Goal: Task Accomplishment & Management: Manage account settings

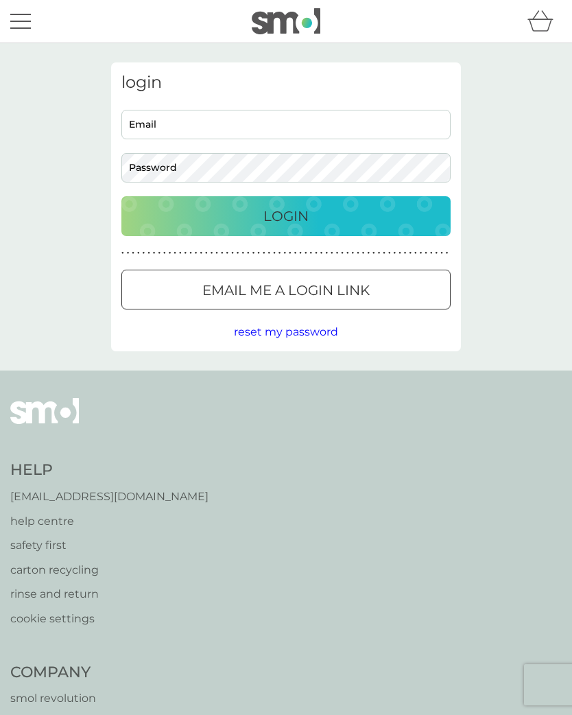
click at [188, 128] on input "Email" at bounding box center [285, 125] width 329 height 30
type input "hilarypalmer100@gmail.com"
click at [329, 218] on div "Login" at bounding box center [286, 216] width 302 height 22
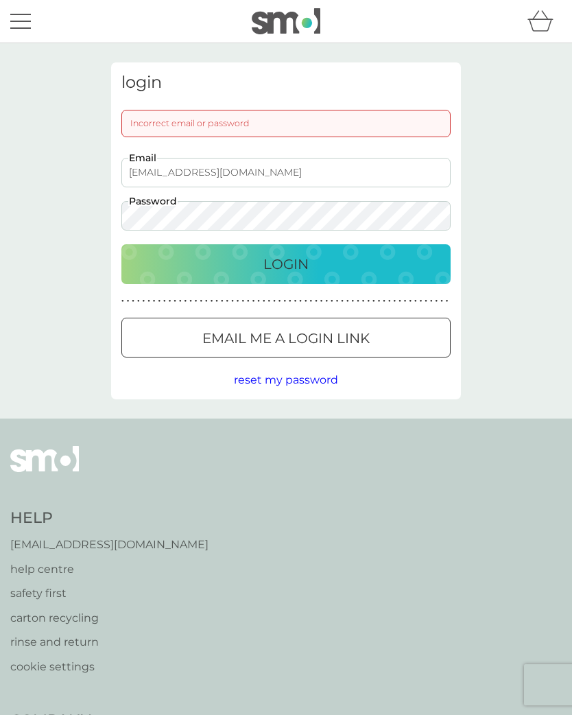
click at [310, 266] on div "Login" at bounding box center [286, 264] width 302 height 22
click at [318, 270] on div "Login" at bounding box center [286, 264] width 302 height 22
click at [286, 262] on p "Login" at bounding box center [286, 264] width 45 height 22
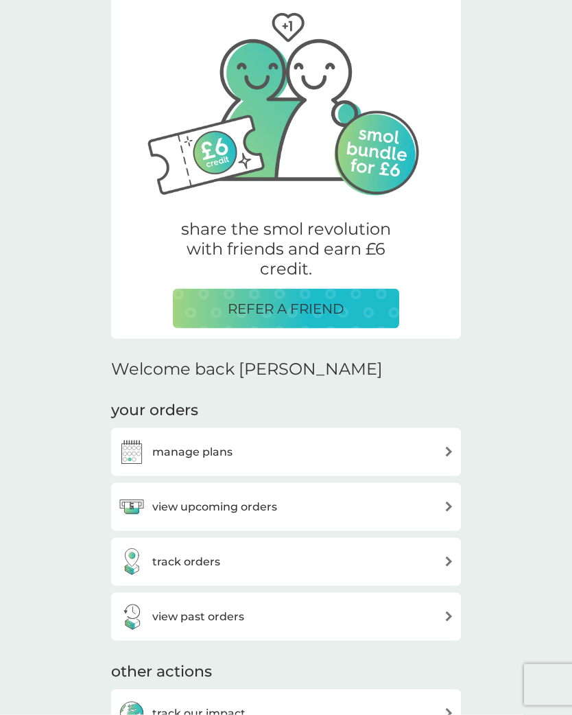
scroll to position [72, 0]
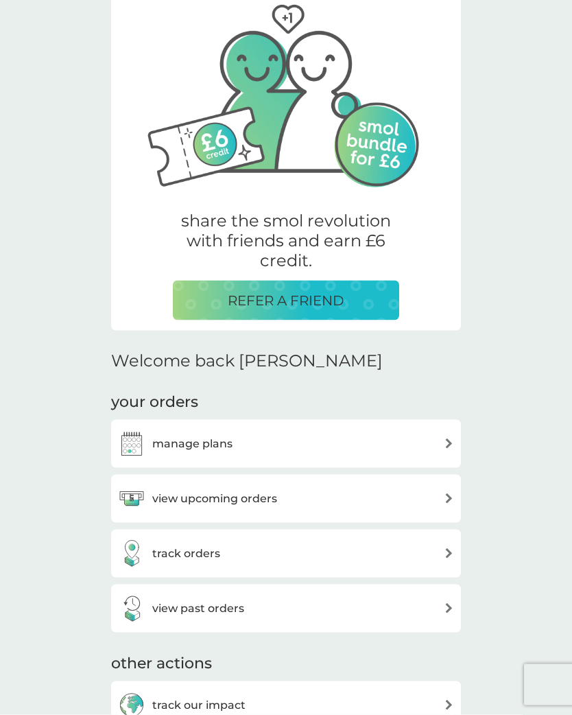
click at [449, 499] on img at bounding box center [449, 498] width 10 height 10
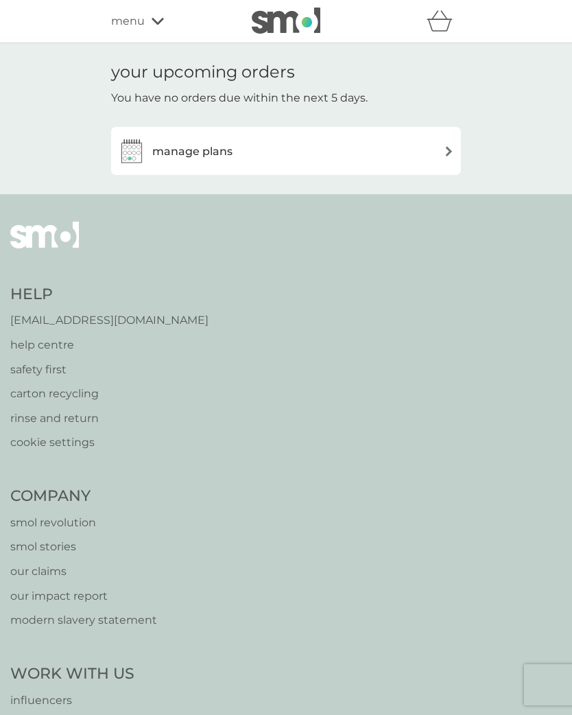
click at [447, 150] on img at bounding box center [449, 151] width 10 height 10
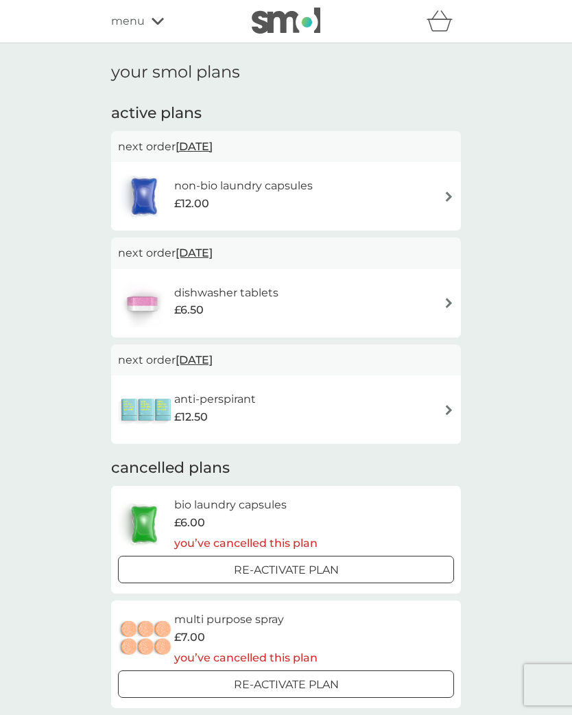
click at [449, 299] on img at bounding box center [449, 303] width 10 height 10
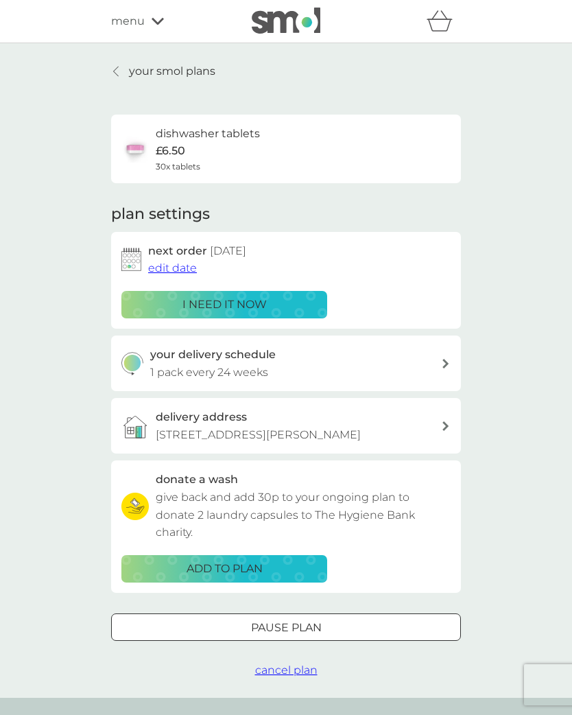
click at [180, 266] on span "edit date" at bounding box center [172, 267] width 49 height 13
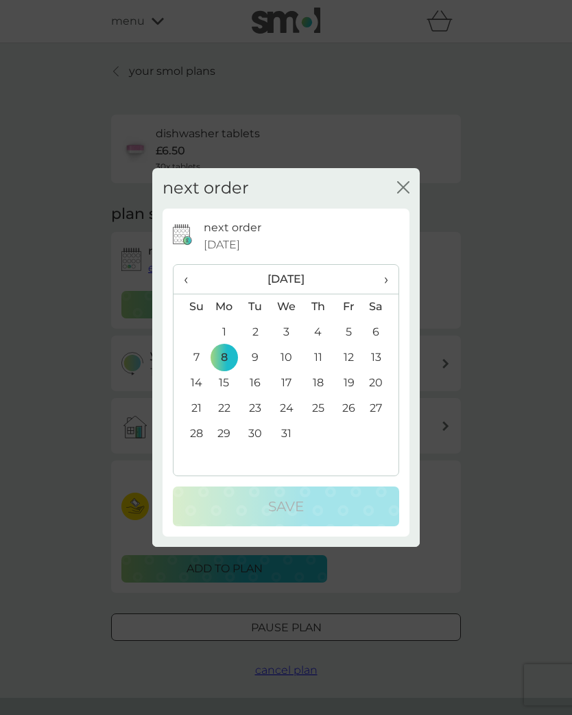
click at [191, 292] on span "‹" at bounding box center [191, 279] width 14 height 29
click at [187, 294] on span "‹" at bounding box center [191, 279] width 14 height 29
click at [199, 368] on td "5" at bounding box center [191, 357] width 35 height 25
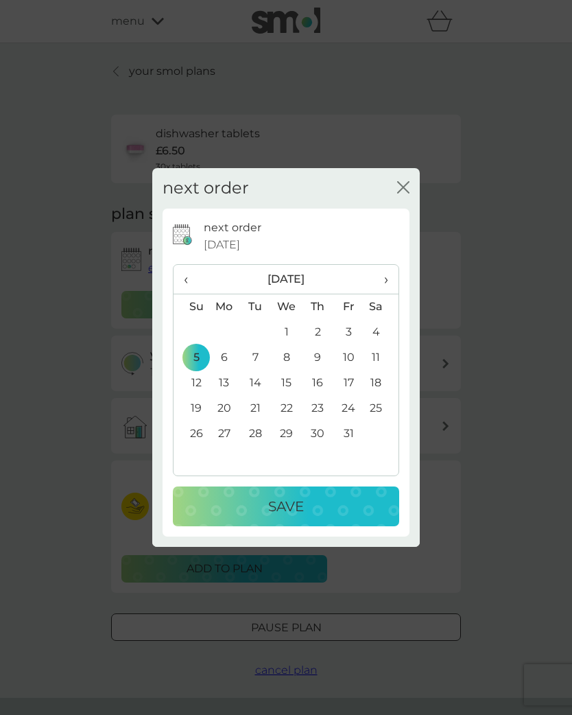
click at [306, 515] on div "Save" at bounding box center [286, 506] width 199 height 22
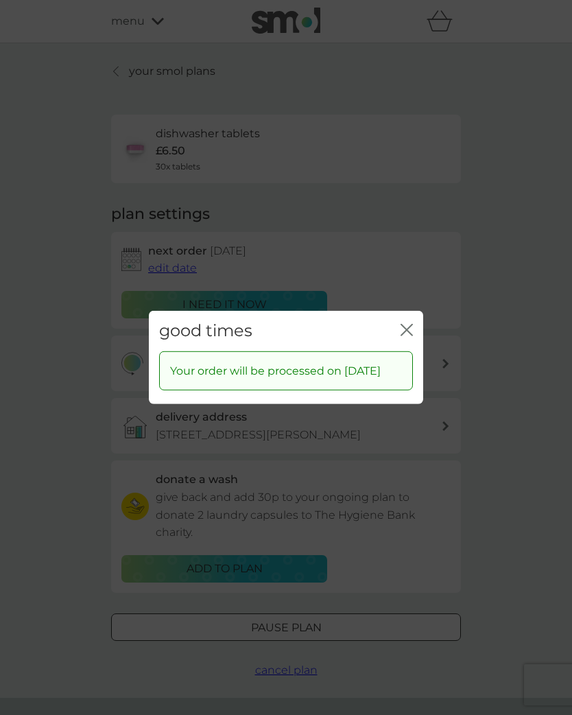
click at [410, 338] on button "close" at bounding box center [407, 331] width 12 height 14
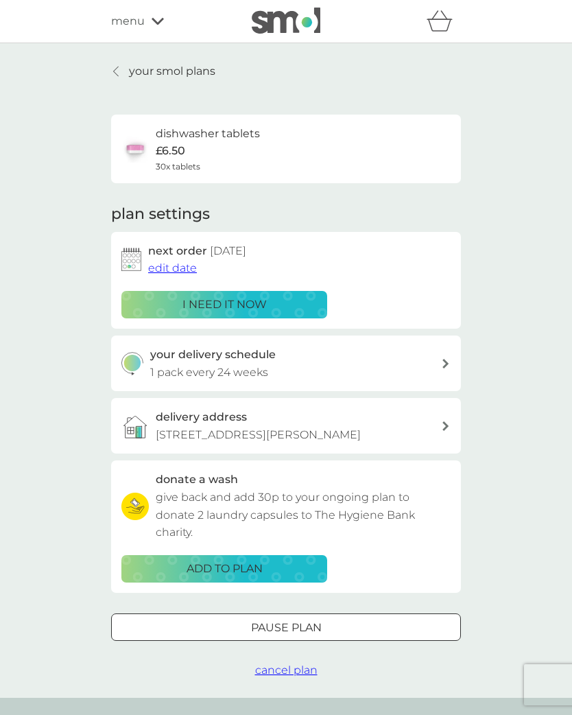
click at [159, 22] on icon at bounding box center [158, 21] width 12 height 7
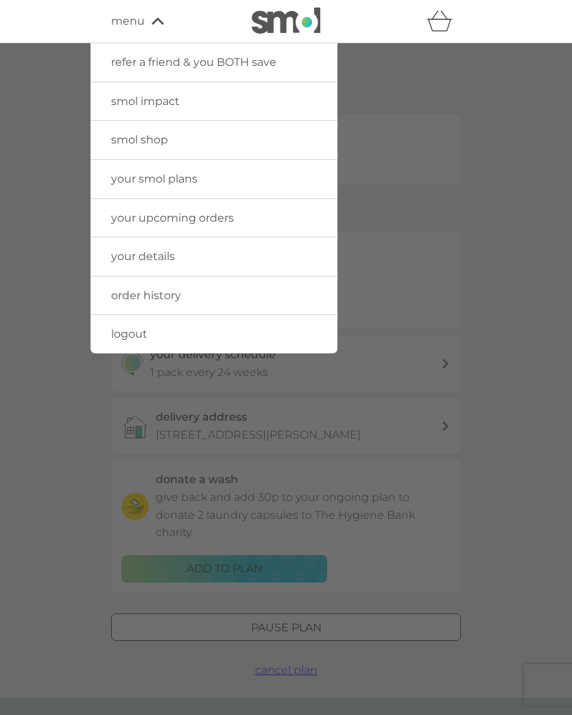
click at [173, 339] on link "logout" at bounding box center [214, 334] width 247 height 38
